Goal: Task Accomplishment & Management: Manage account settings

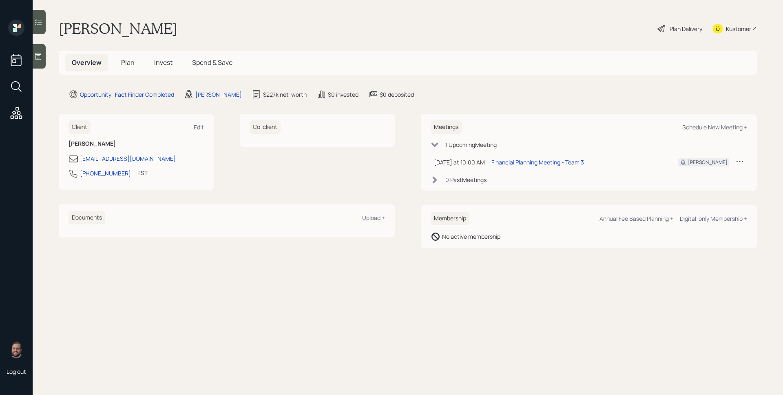
click at [41, 59] on icon at bounding box center [38, 56] width 6 height 7
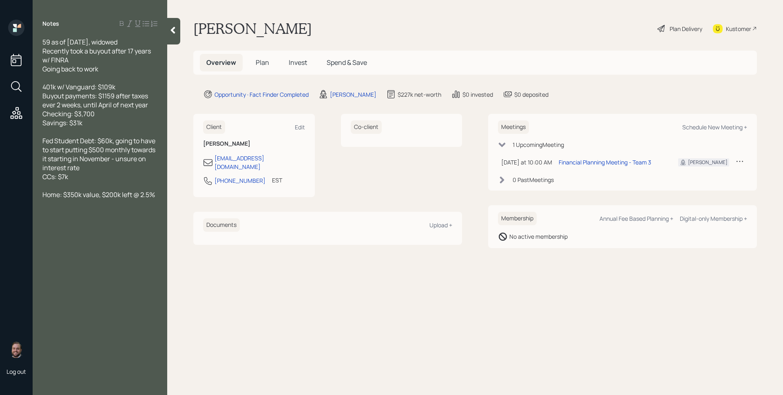
click at [262, 66] on span "Plan" at bounding box center [262, 62] width 13 height 9
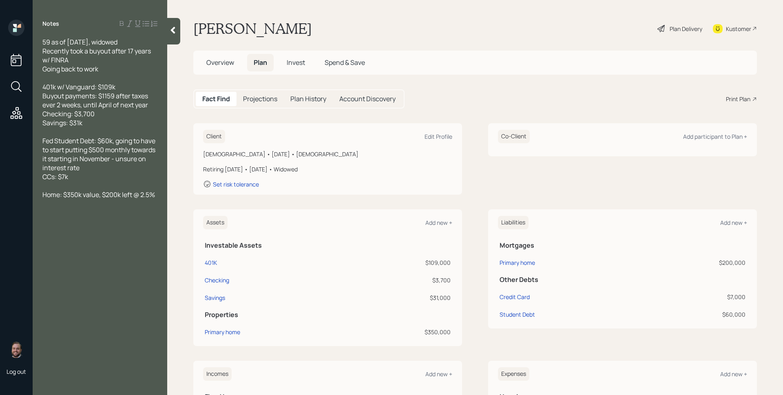
click at [263, 63] on span "Plan" at bounding box center [260, 62] width 13 height 9
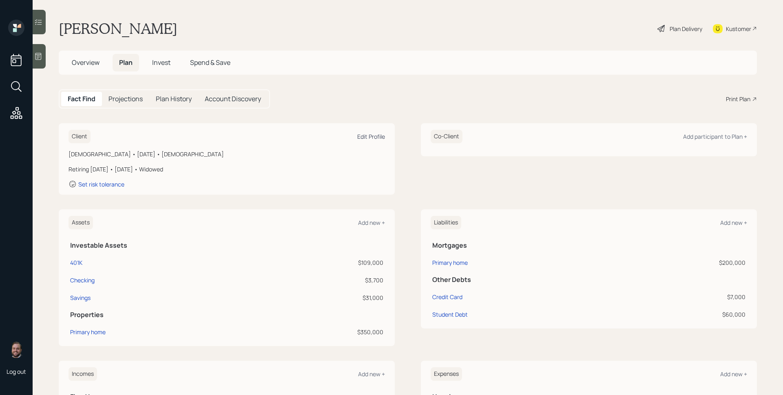
click at [380, 135] on div "Edit Profile" at bounding box center [371, 136] width 28 height 8
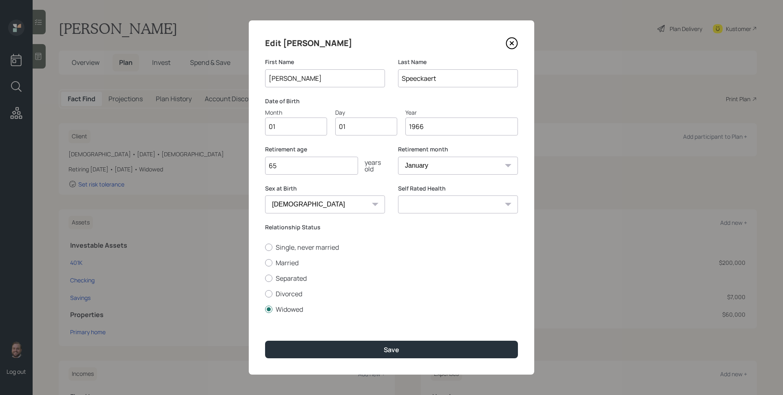
click at [428, 175] on div "Retirement month January February March April May June July August September Oc…" at bounding box center [458, 164] width 120 height 39
click at [430, 165] on select "January February March April May June July August September October November De…" at bounding box center [458, 166] width 120 height 18
select select "6"
click at [398, 157] on select "January February March April May June July August September October November De…" at bounding box center [458, 166] width 120 height 18
click at [514, 43] on icon at bounding box center [511, 43] width 12 height 12
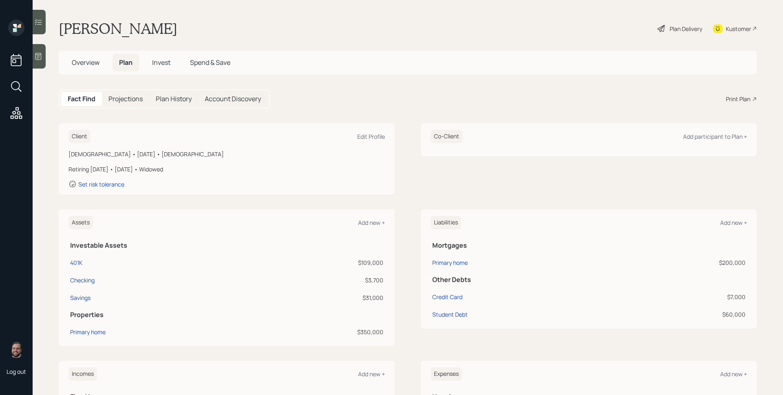
click at [34, 52] on icon at bounding box center [38, 56] width 8 height 8
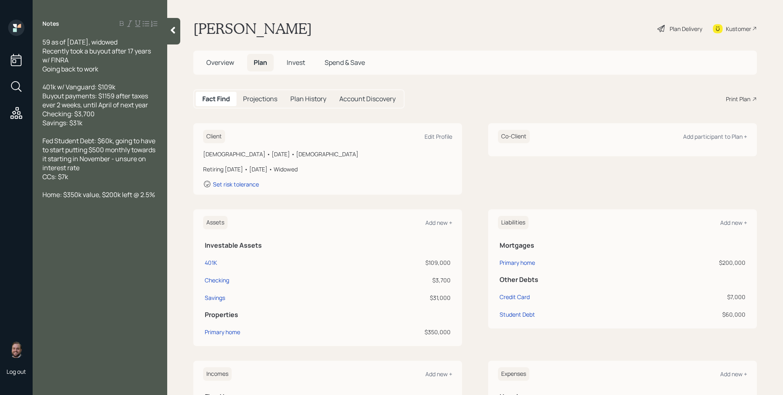
click at [458, 84] on main "[PERSON_NAME] Plan Delivery Kustomer Overview Plan Invest Spend & Save Fact Fin…" at bounding box center [474, 197] width 615 height 395
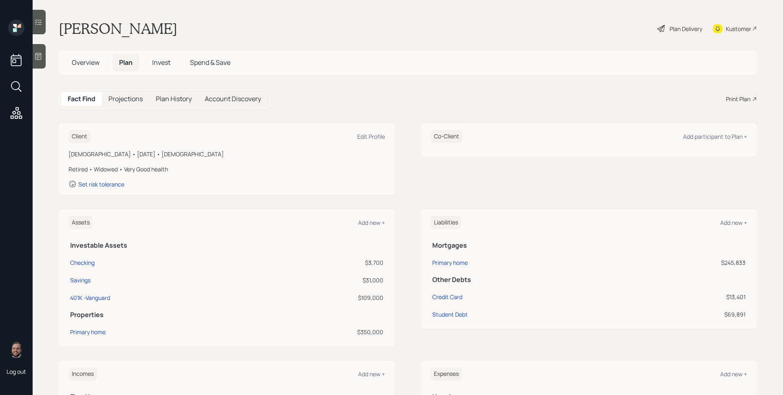
click at [159, 64] on span "Invest" at bounding box center [161, 62] width 18 height 9
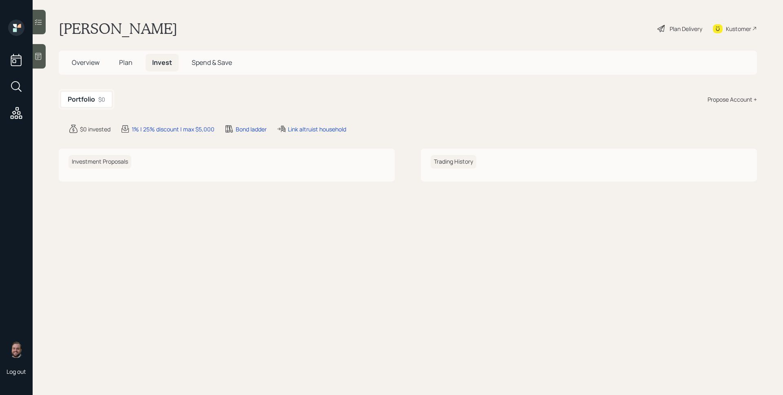
click at [130, 64] on span "Plan" at bounding box center [125, 62] width 13 height 9
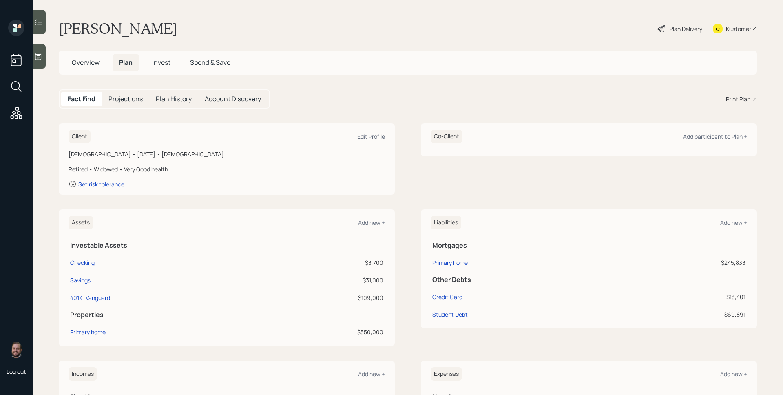
scroll to position [169, 0]
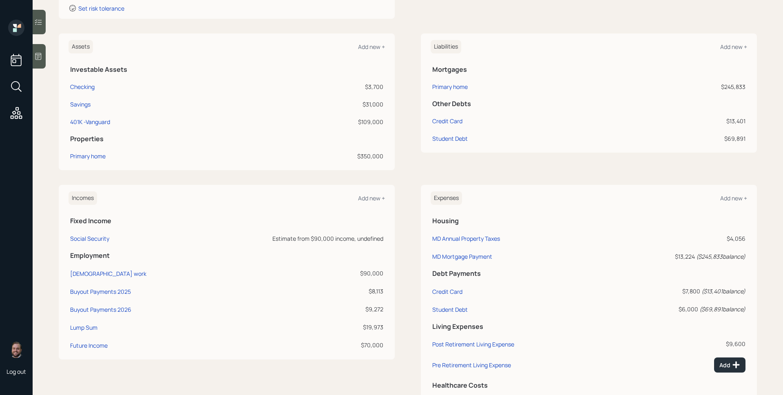
scroll to position [223, 0]
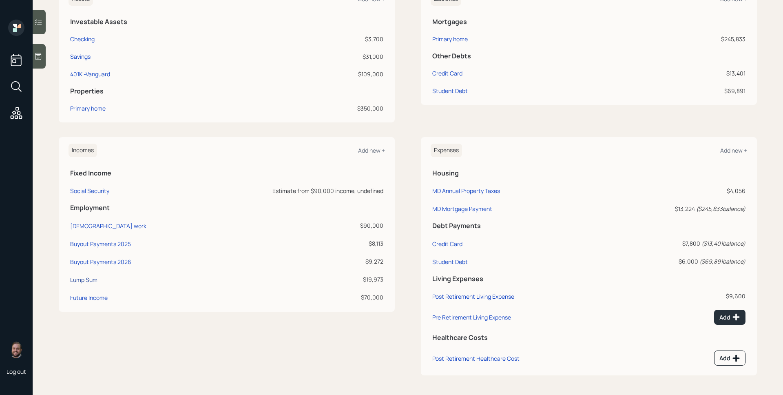
click at [94, 278] on div "Lump Sum" at bounding box center [83, 280] width 27 height 8
select select "other"
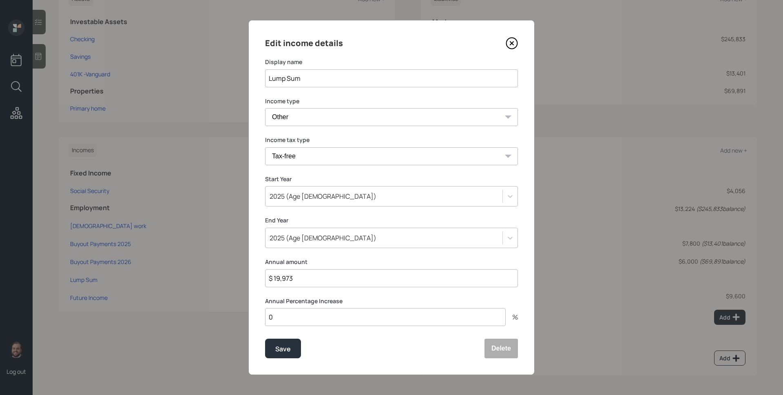
click at [510, 43] on icon at bounding box center [511, 43] width 12 height 12
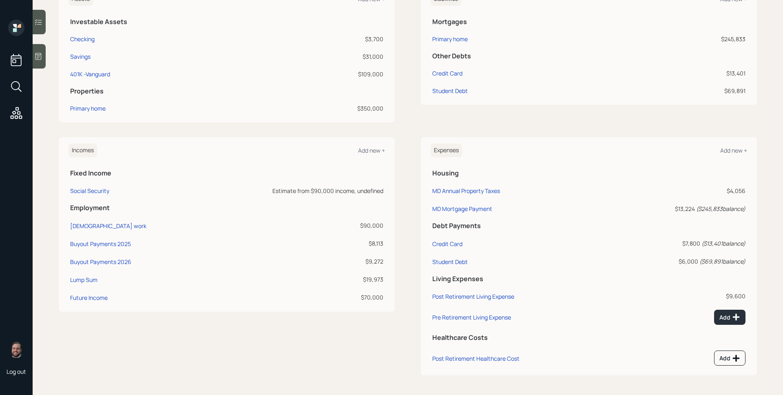
click at [109, 249] on td "Buyout Payments 2025" at bounding box center [133, 242] width 130 height 18
click at [109, 248] on td "Buyout Payments 2025" at bounding box center [133, 242] width 130 height 18
click at [110, 245] on div "Buyout Payments 2025" at bounding box center [100, 244] width 61 height 8
select select "other"
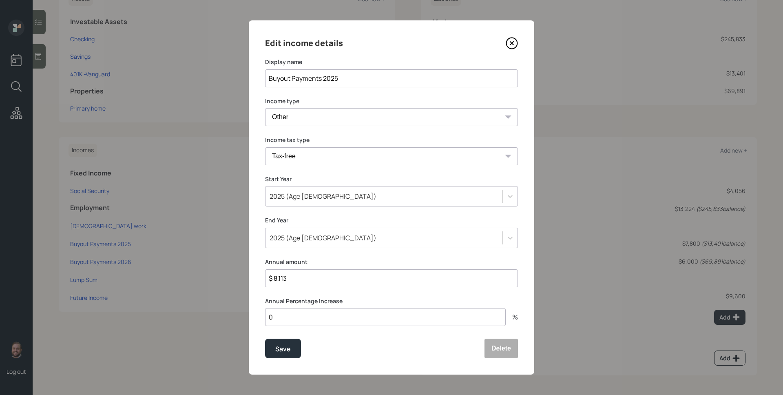
click at [514, 40] on icon at bounding box center [511, 43] width 12 height 12
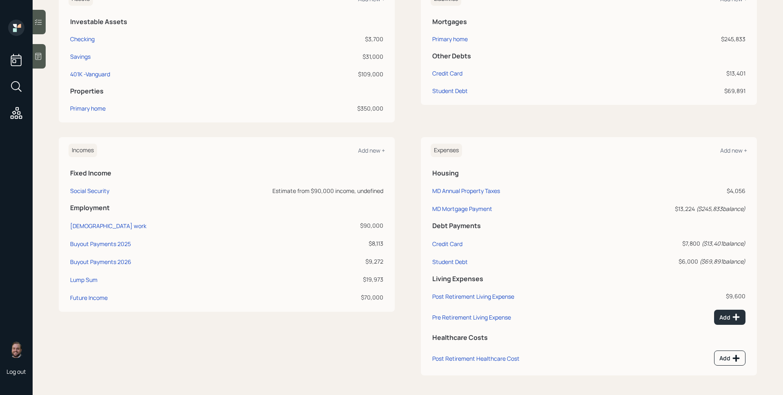
click at [121, 257] on td "Buyout Payments 2026" at bounding box center [133, 260] width 130 height 18
click at [120, 259] on div "Buyout Payments 2026" at bounding box center [100, 262] width 61 height 8
select select "other"
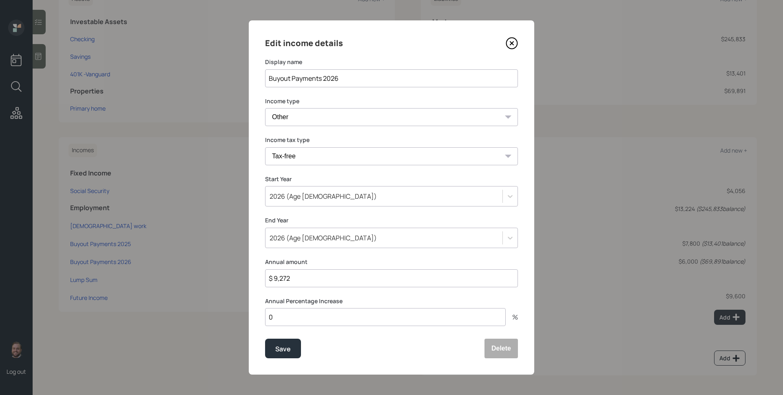
click at [511, 42] on icon at bounding box center [511, 43] width 12 height 12
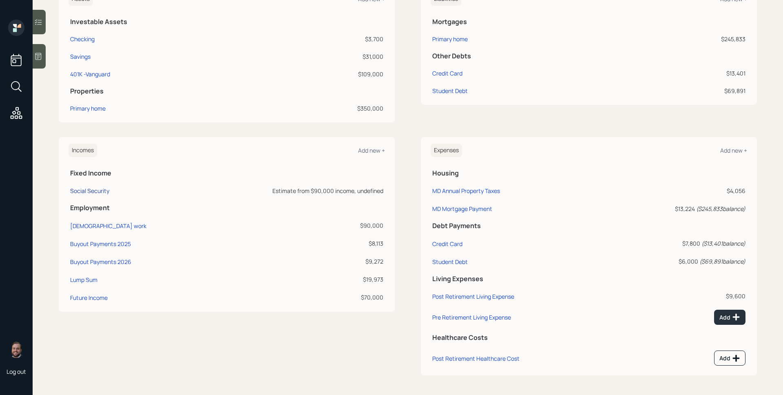
click at [92, 192] on div "Social Security" at bounding box center [89, 191] width 39 height 8
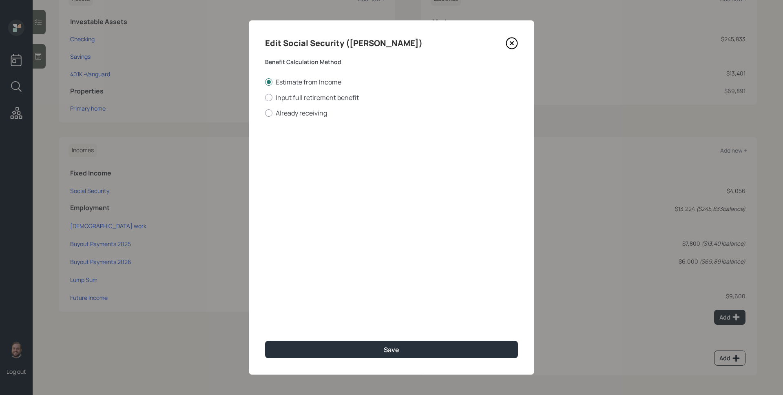
click at [507, 43] on icon at bounding box center [511, 43] width 12 height 12
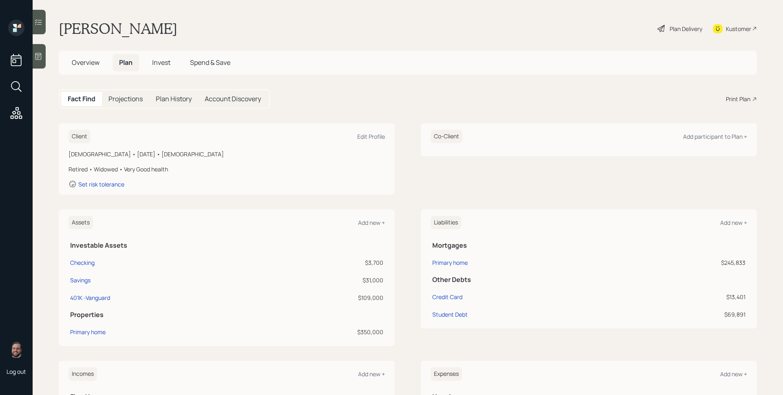
click at [661, 28] on div "Plan Delivery" at bounding box center [679, 29] width 46 height 18
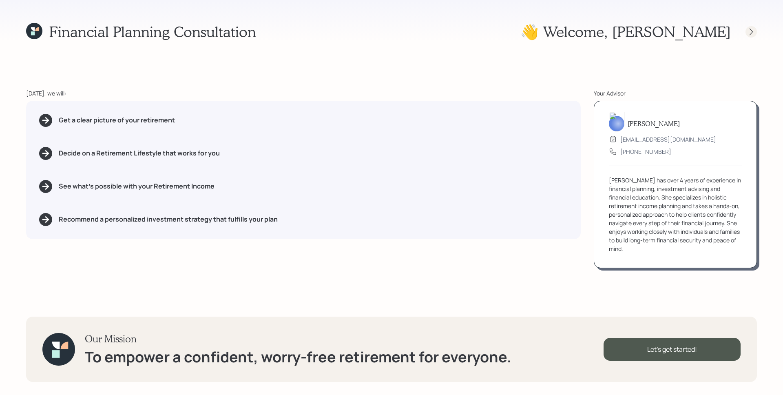
click at [752, 28] on icon at bounding box center [751, 32] width 8 height 8
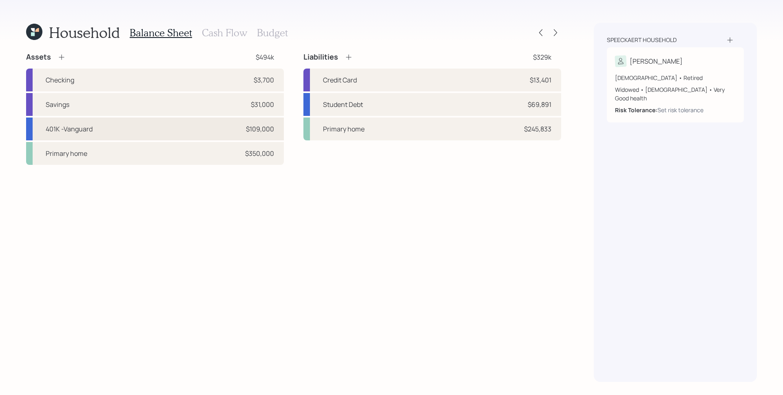
click at [199, 132] on div "401K -Vanguard $109,000" at bounding box center [155, 128] width 258 height 23
select select "company_sponsored"
select select "balanced"
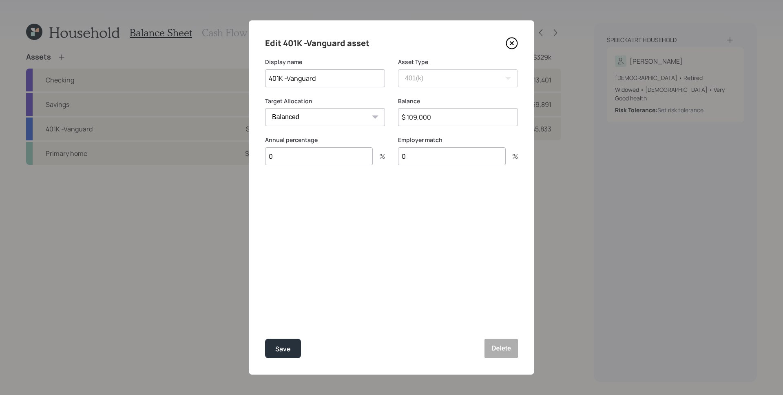
click at [510, 42] on icon at bounding box center [511, 43] width 3 height 3
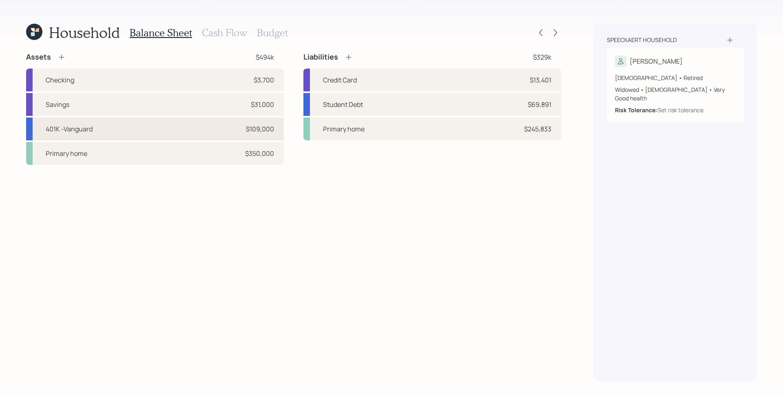
click at [212, 132] on div "401K -Vanguard $109,000" at bounding box center [155, 128] width 258 height 23
select select "company_sponsored"
select select "balanced"
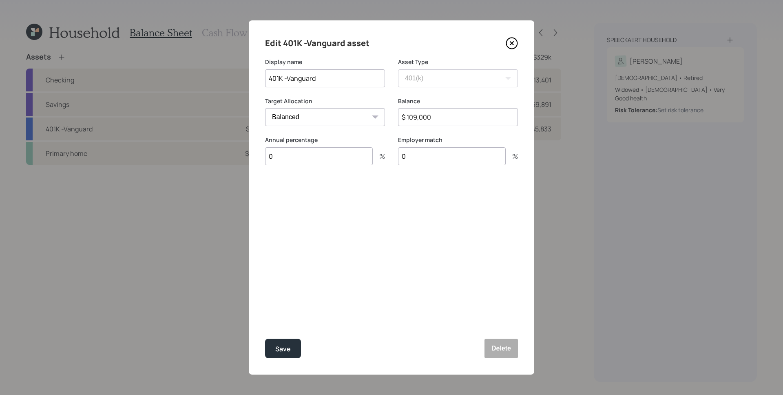
click at [511, 42] on icon at bounding box center [511, 43] width 12 height 12
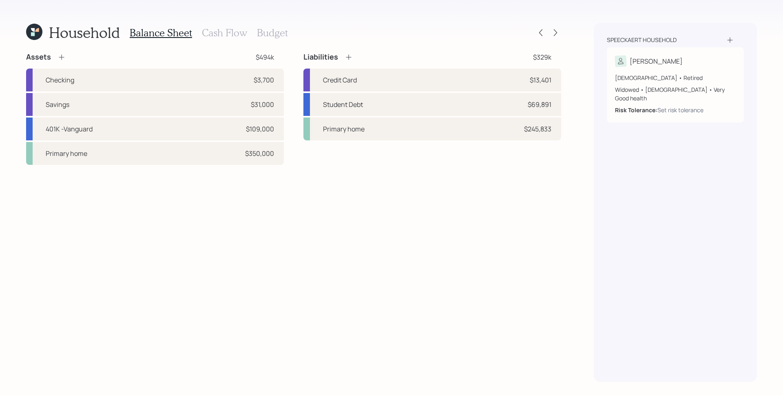
click at [218, 35] on h3 "Cash Flow" at bounding box center [224, 33] width 45 height 12
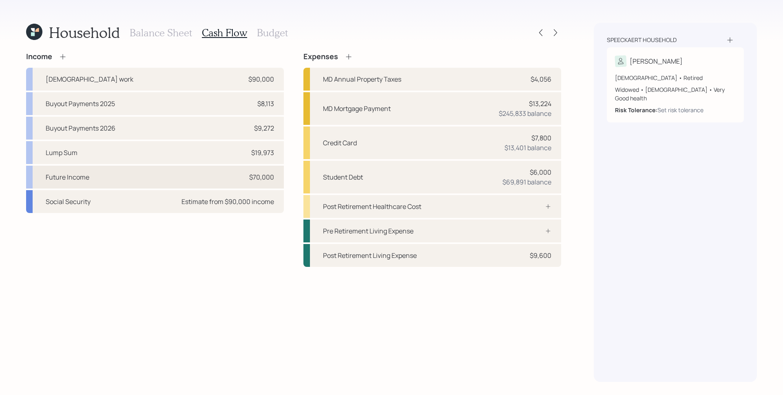
click at [262, 180] on div "$70,000" at bounding box center [261, 177] width 25 height 10
select select "part_time"
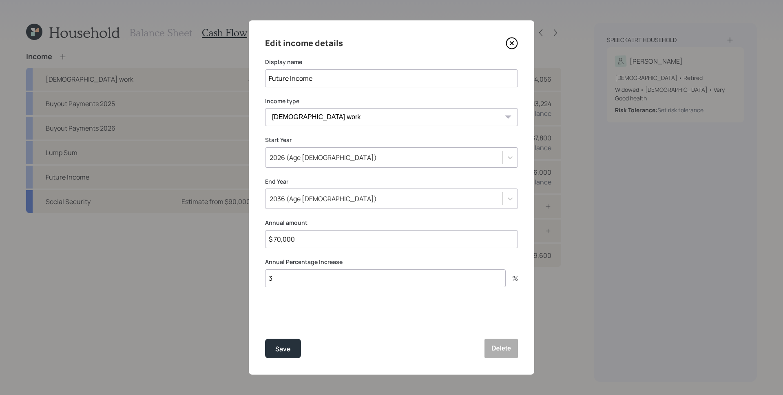
click at [509, 44] on icon at bounding box center [511, 43] width 12 height 12
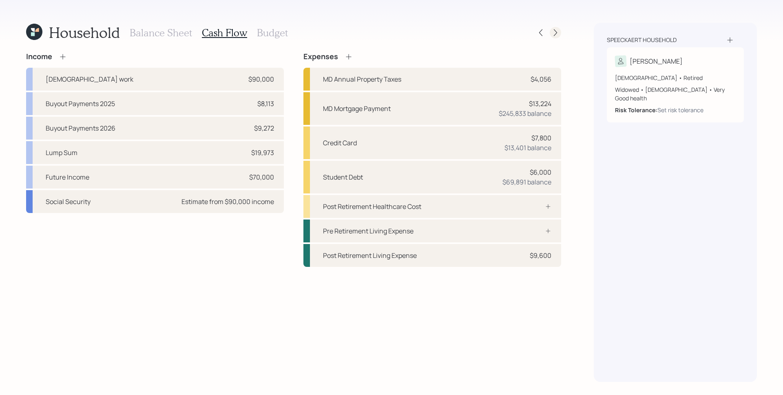
click at [552, 29] on icon at bounding box center [555, 33] width 8 height 8
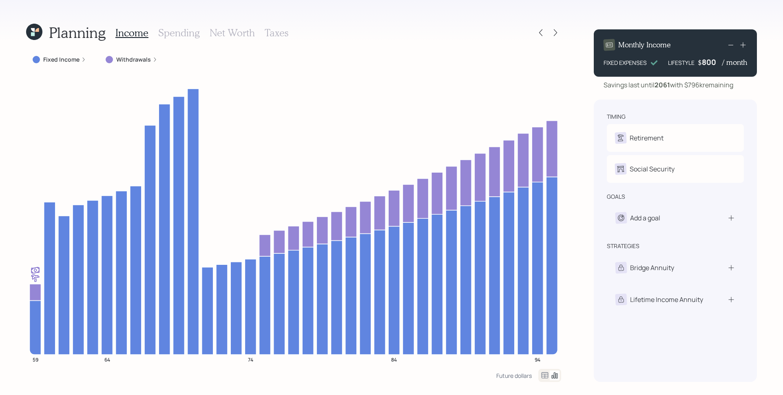
click at [79, 62] on div "Fixed Income" at bounding box center [59, 59] width 53 height 8
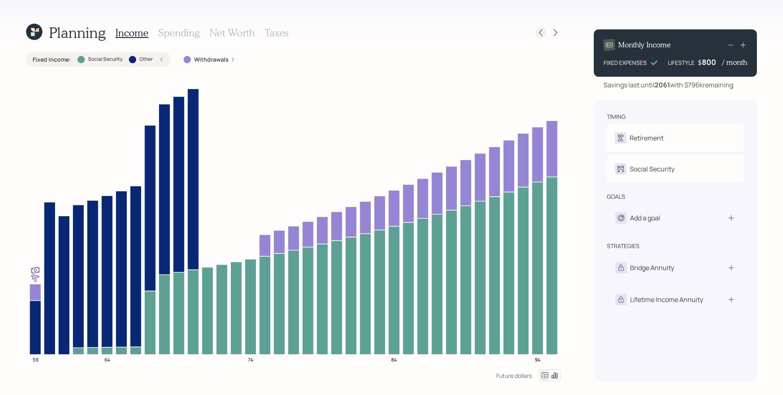
click at [539, 33] on icon at bounding box center [540, 33] width 8 height 8
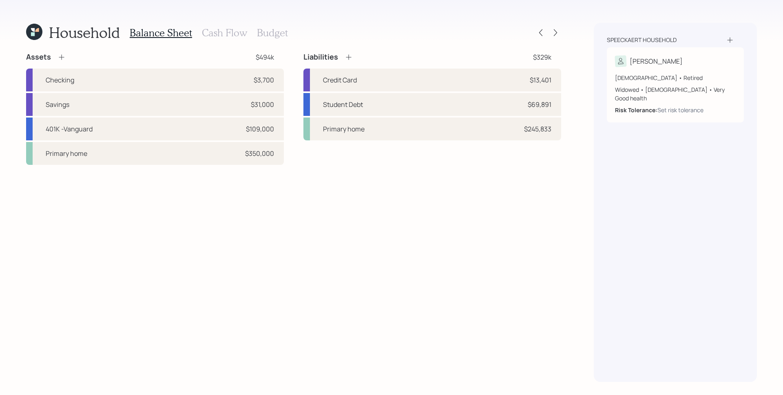
click at [230, 28] on h3 "Cash Flow" at bounding box center [224, 33] width 45 height 12
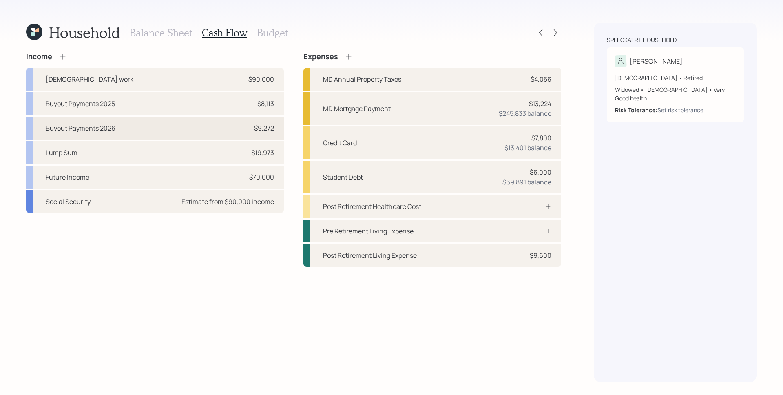
click at [156, 130] on div "Buyout Payments 2026 $9,272" at bounding box center [155, 128] width 258 height 23
select select "other"
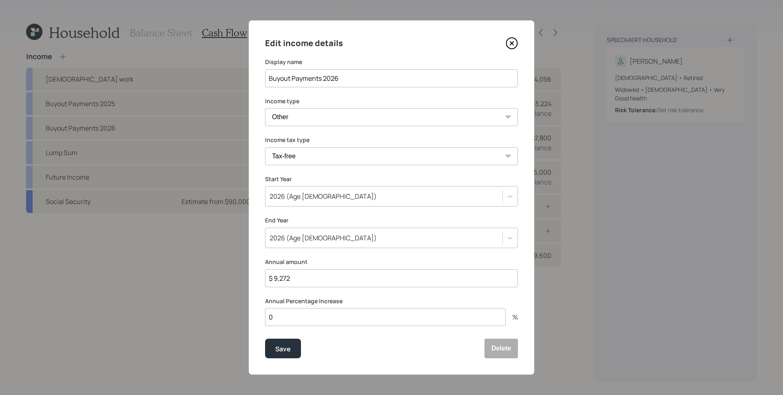
click at [510, 41] on icon at bounding box center [511, 43] width 12 height 12
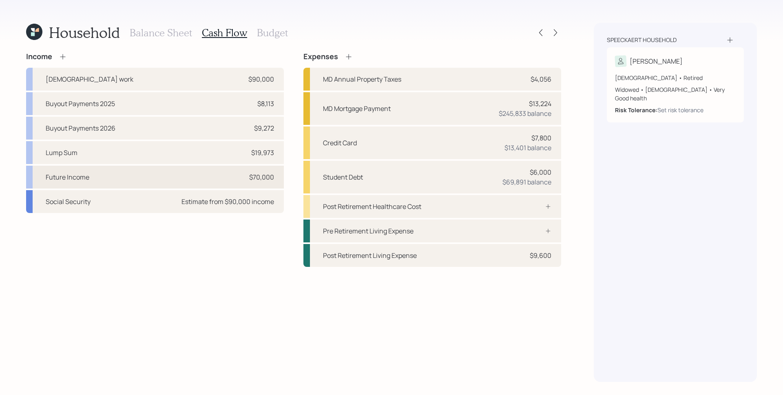
click at [208, 185] on div "Future Income $70,000" at bounding box center [155, 176] width 258 height 23
select select "part_time"
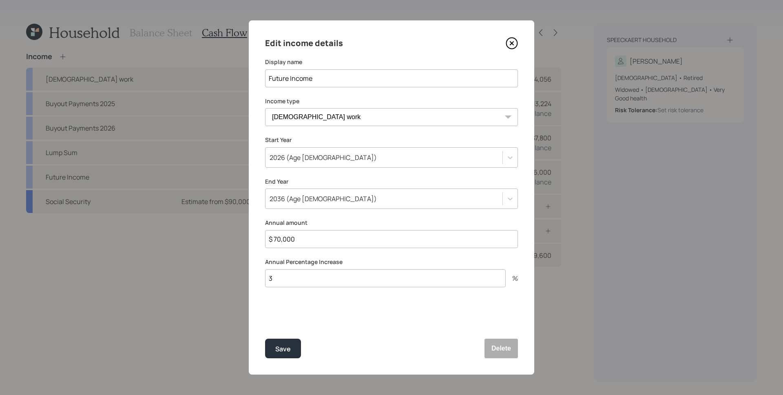
click at [514, 46] on icon at bounding box center [511, 43] width 12 height 12
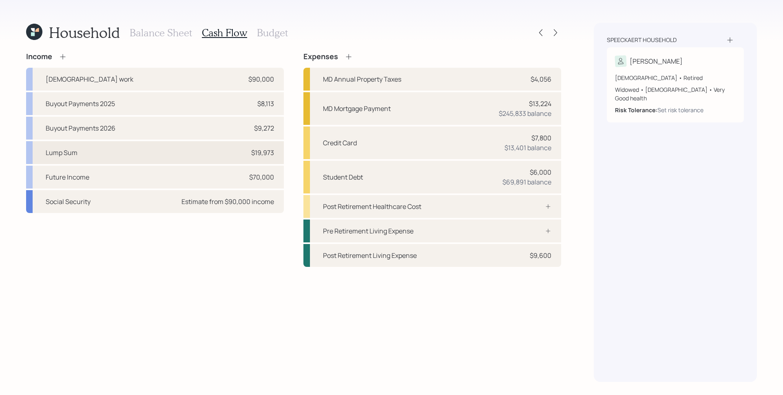
click at [144, 157] on div "Lump Sum $19,973" at bounding box center [155, 152] width 258 height 23
select select "other"
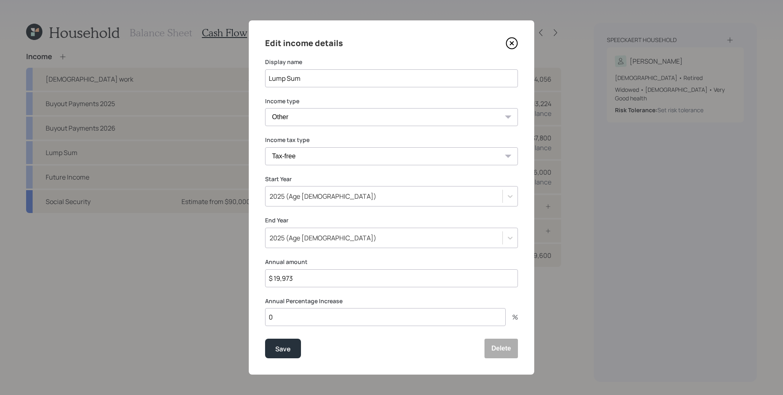
click at [514, 43] on icon at bounding box center [511, 43] width 12 height 12
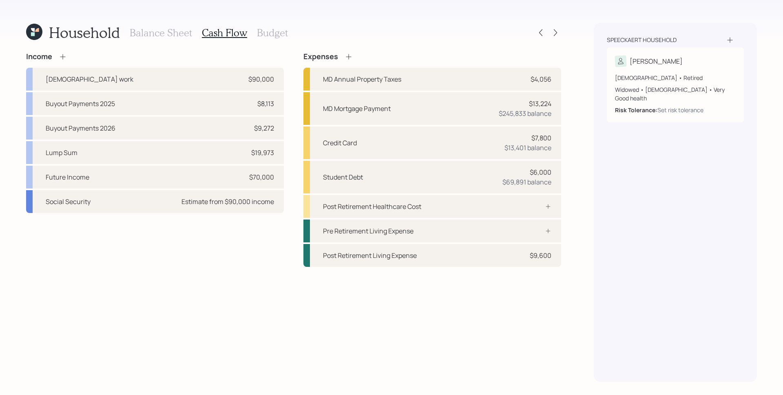
click at [32, 33] on icon at bounding box center [33, 34] width 4 height 4
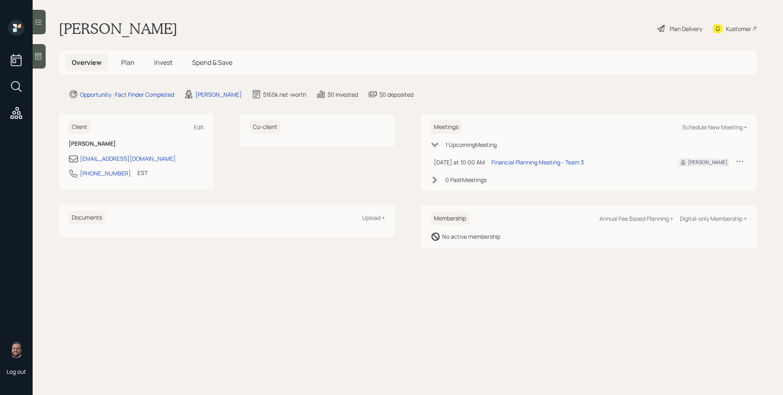
click at [45, 62] on div at bounding box center [39, 56] width 13 height 24
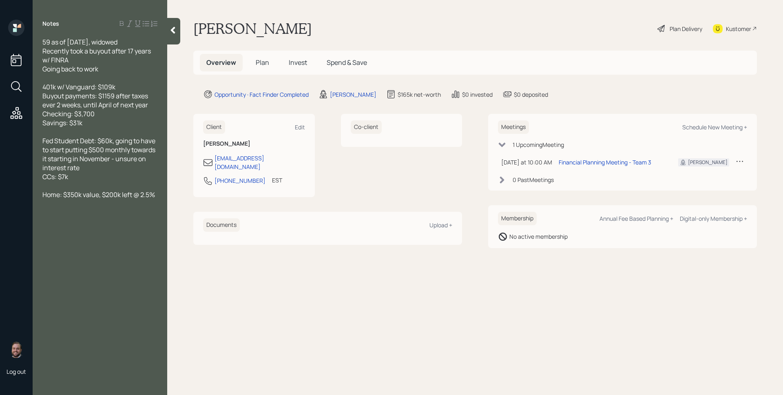
click at [510, 340] on main "Douglas Speeckaert Plan Delivery Kustomer Overview Plan Invest Spend & Save Opp…" at bounding box center [474, 197] width 615 height 395
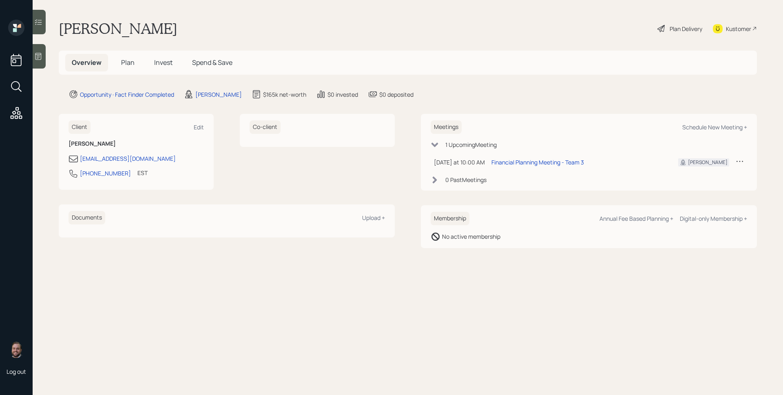
click at [673, 33] on div "Plan Delivery" at bounding box center [679, 29] width 46 height 18
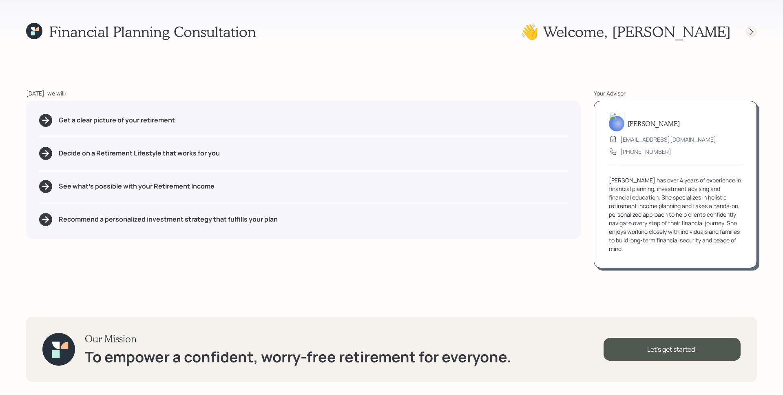
click at [747, 33] on icon at bounding box center [751, 32] width 8 height 8
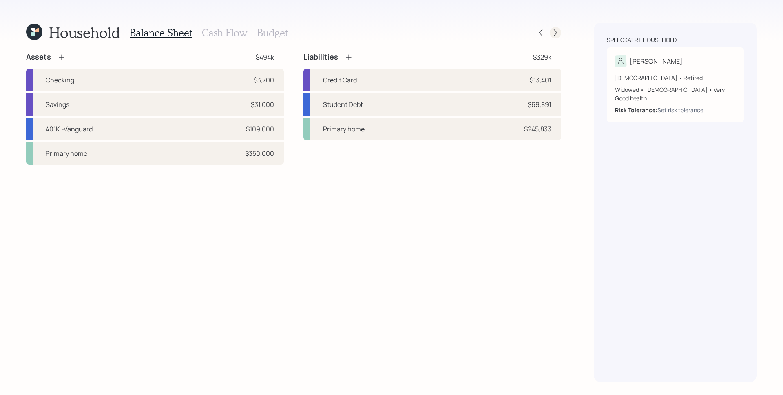
click at [557, 33] on icon at bounding box center [555, 33] width 8 height 8
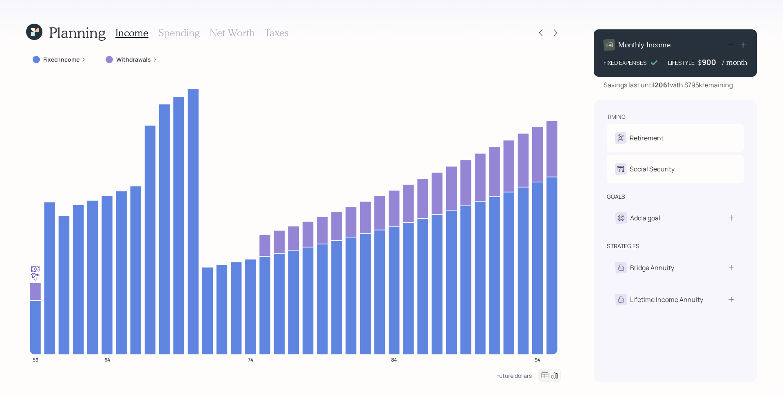
click at [727, 46] on icon at bounding box center [731, 45] width 10 height 10
click at [171, 35] on h3 "Spending" at bounding box center [179, 33] width 42 height 12
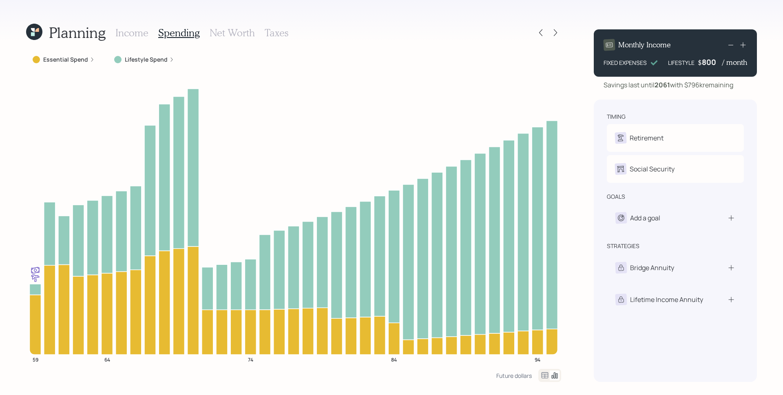
click at [80, 58] on label "Essential Spend" at bounding box center [65, 59] width 45 height 8
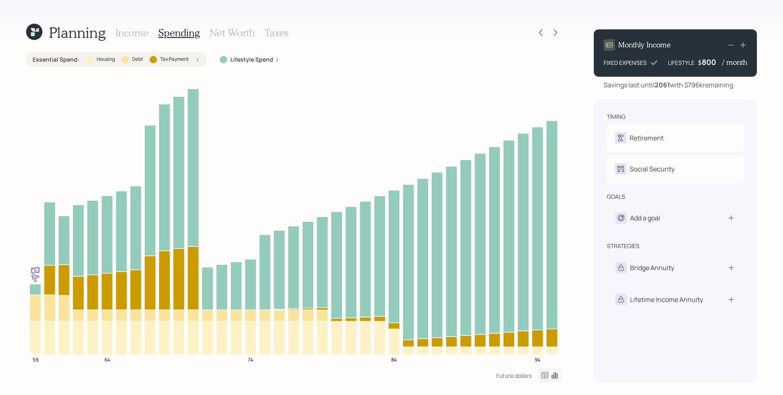
click at [273, 60] on div "Lifestyle Spend" at bounding box center [250, 59] width 60 height 8
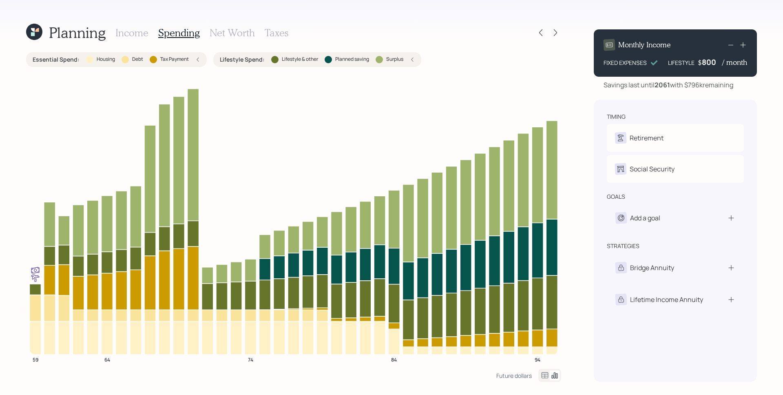
click at [132, 37] on h3 "Income" at bounding box center [131, 33] width 33 height 12
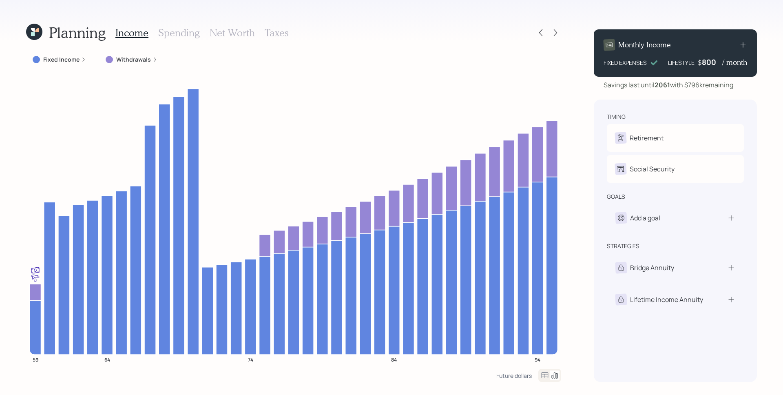
click at [40, 31] on icon at bounding box center [34, 32] width 16 height 16
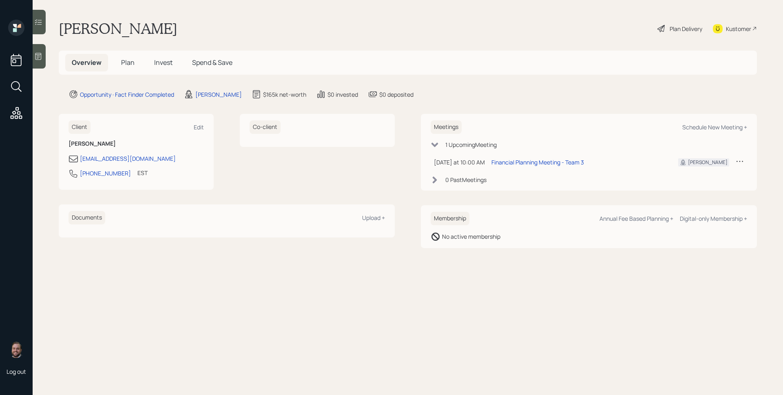
click at [17, 93] on icon at bounding box center [16, 86] width 15 height 15
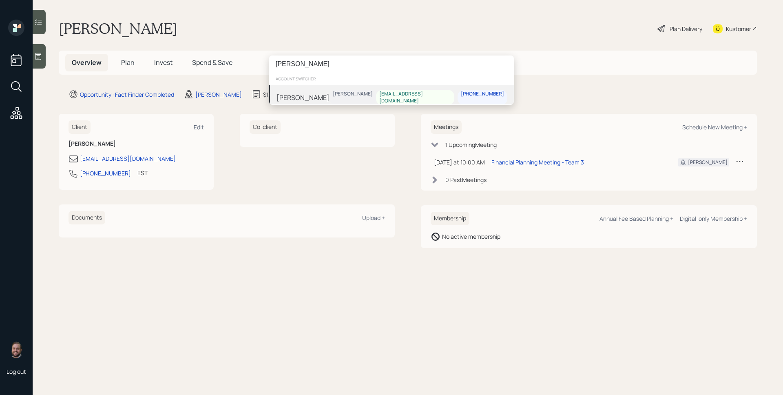
type input "cindy welk"
click at [340, 99] on div "Cindy Welk James DiStasi cwelk1989@yahoo.com 334-803-2346" at bounding box center [391, 97] width 245 height 25
